Goal: Task Accomplishment & Management: Complete application form

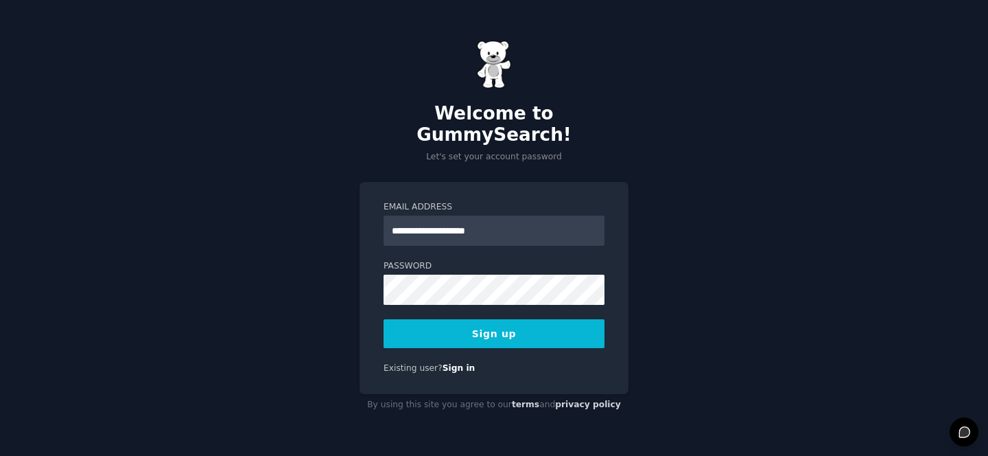
click at [353, 274] on div "**********" at bounding box center [494, 228] width 988 height 456
click at [349, 279] on div "**********" at bounding box center [494, 228] width 988 height 456
click at [581, 319] on button "Sign up" at bounding box center [494, 333] width 221 height 29
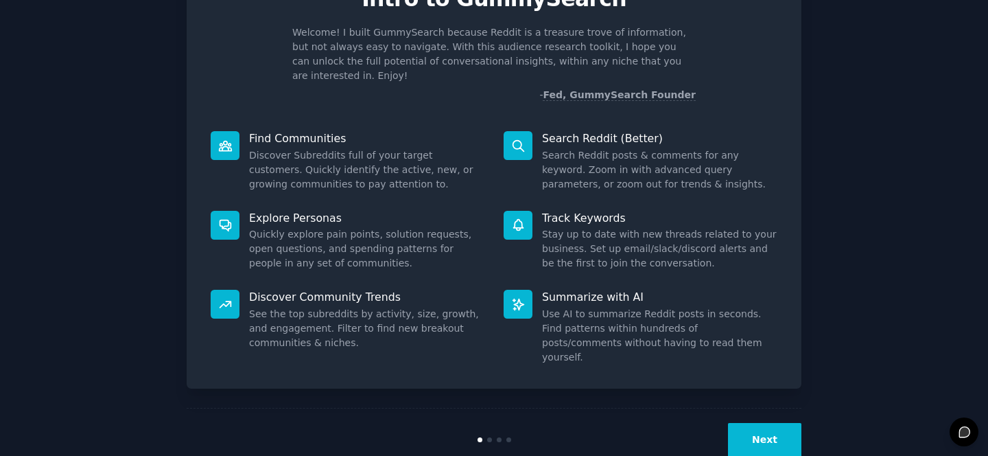
scroll to position [81, 0]
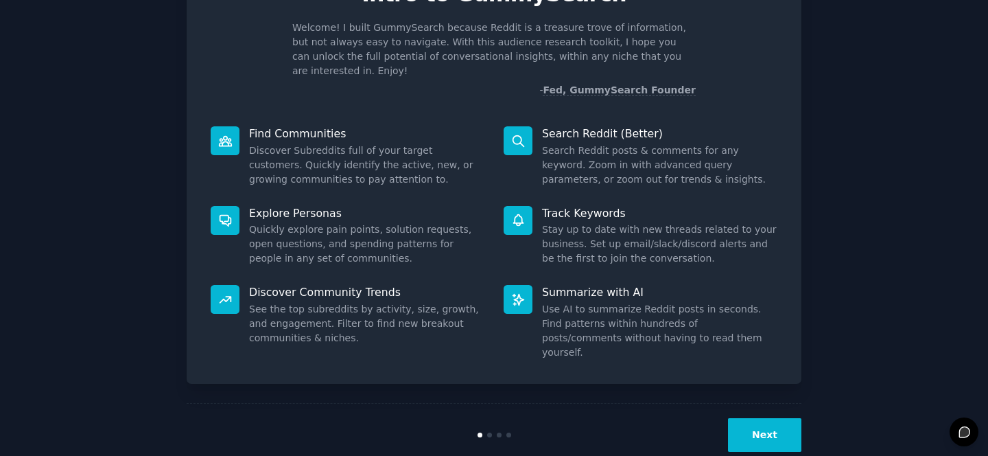
click at [767, 418] on button "Next" at bounding box center [764, 435] width 73 height 34
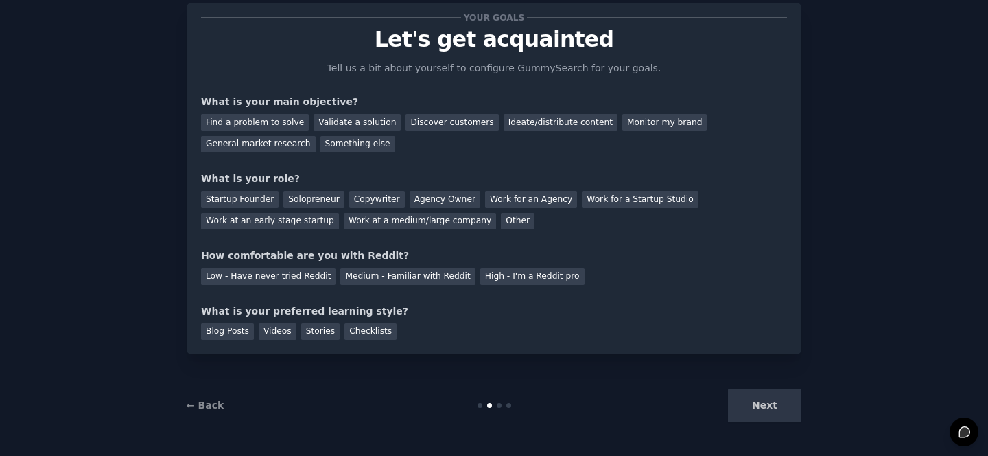
scroll to position [36, 0]
click at [267, 124] on div "Find a problem to solve" at bounding box center [255, 122] width 108 height 17
click at [268, 141] on div "General market research" at bounding box center [258, 144] width 115 height 17
click at [272, 123] on div "Find a problem to solve" at bounding box center [255, 122] width 108 height 17
click at [518, 198] on div "Work for an Agency" at bounding box center [531, 199] width 92 height 17
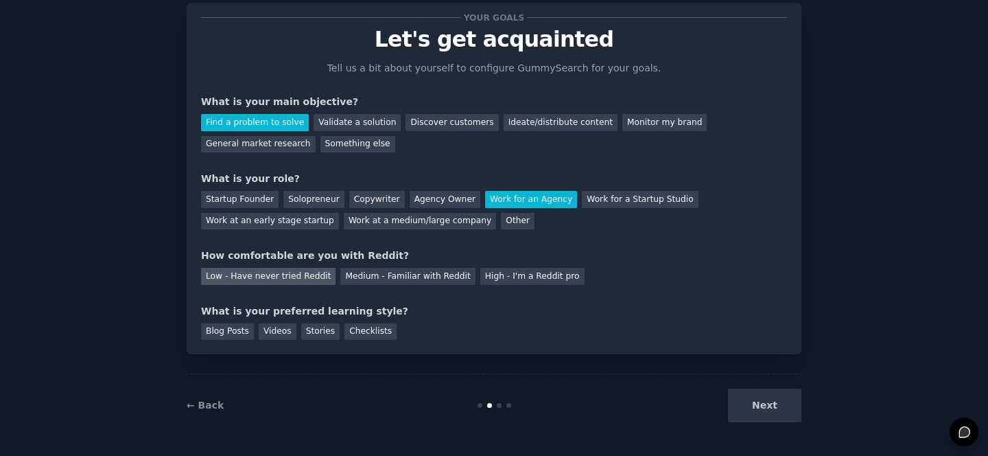
click at [291, 283] on div "Low - Have never tried Reddit" at bounding box center [268, 276] width 135 height 17
click at [288, 332] on div "Videos" at bounding box center [278, 331] width 38 height 17
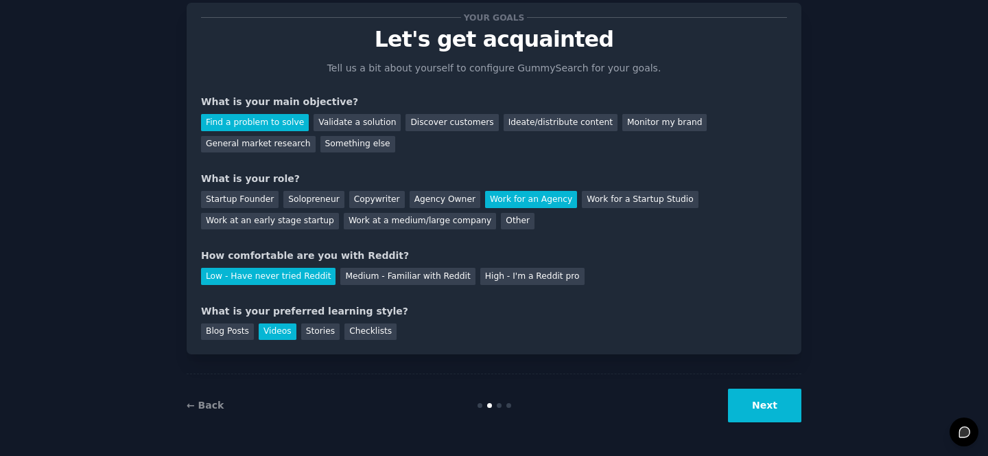
click at [748, 398] on button "Next" at bounding box center [764, 405] width 73 height 34
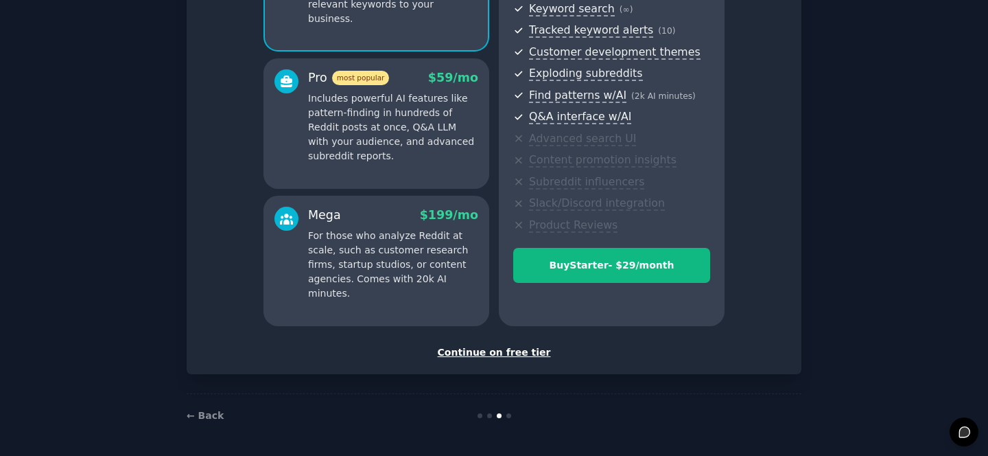
scroll to position [202, 0]
click at [489, 353] on div "Continue on free tier" at bounding box center [494, 352] width 586 height 14
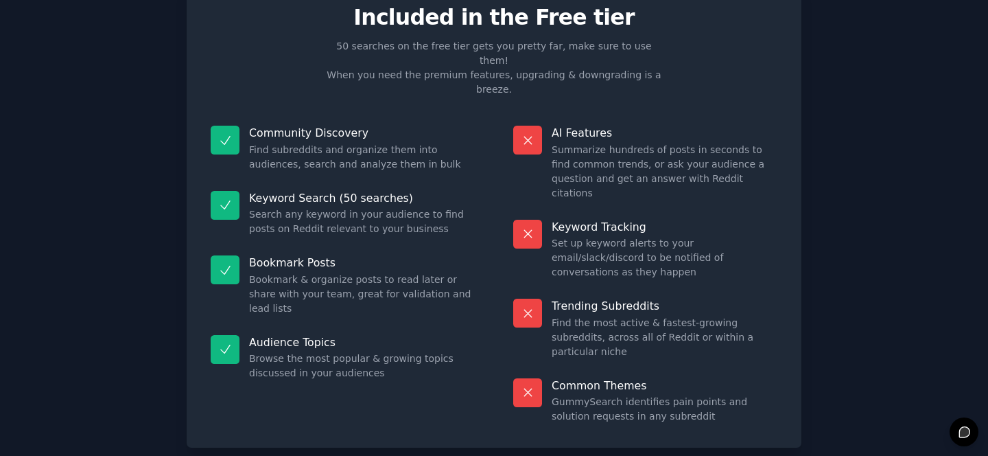
scroll to position [63, 0]
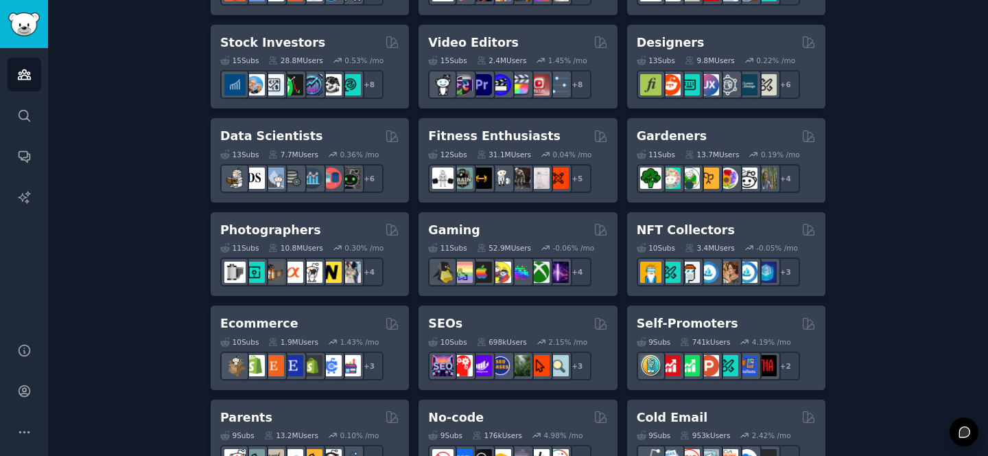
scroll to position [526, 0]
